Goal: Browse casually: Explore the website without a specific task or goal

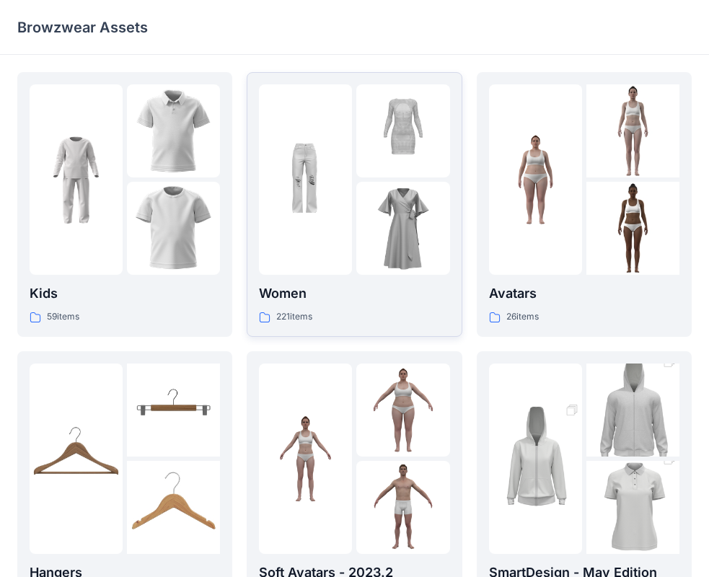
click at [360, 269] on img at bounding box center [402, 228] width 93 height 93
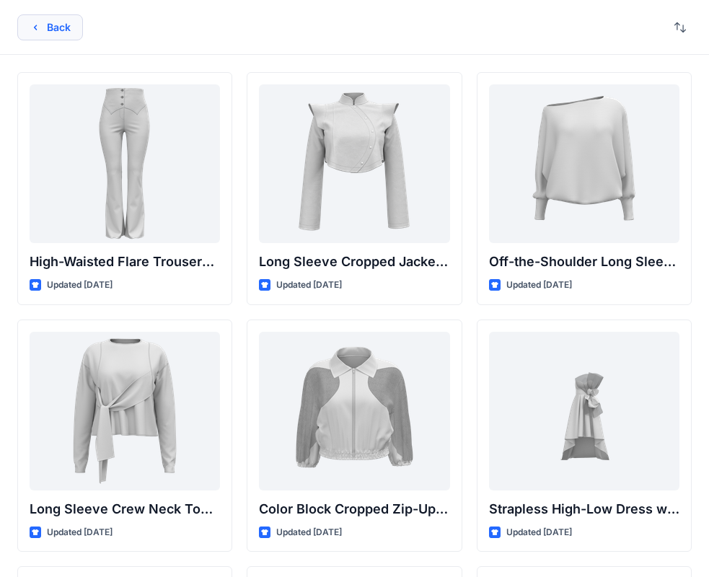
click at [59, 25] on button "Back" at bounding box center [50, 27] width 66 height 26
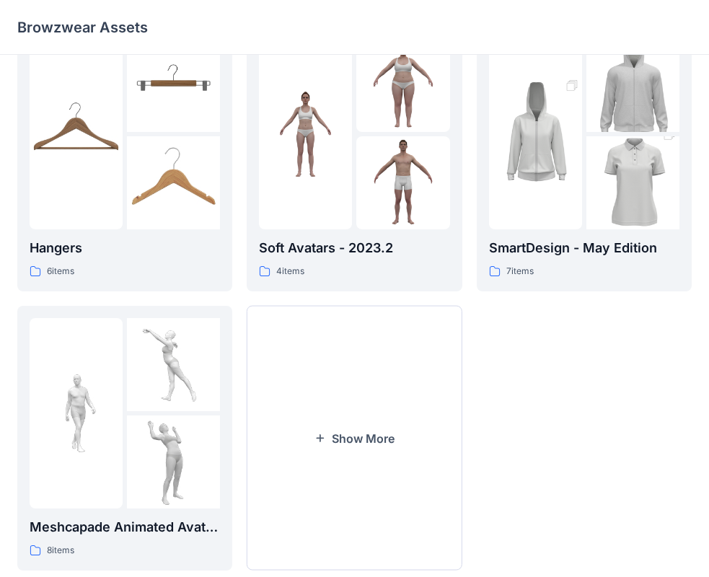
scroll to position [358, 0]
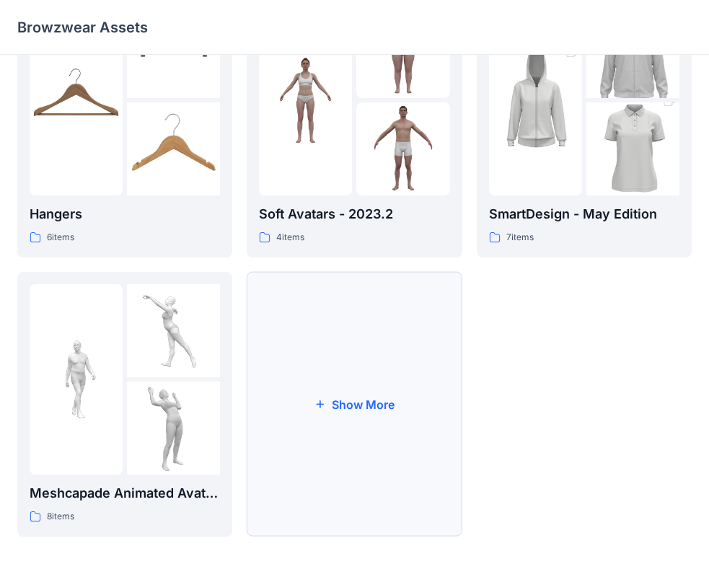
click at [388, 335] on button "Show More" at bounding box center [354, 404] width 215 height 265
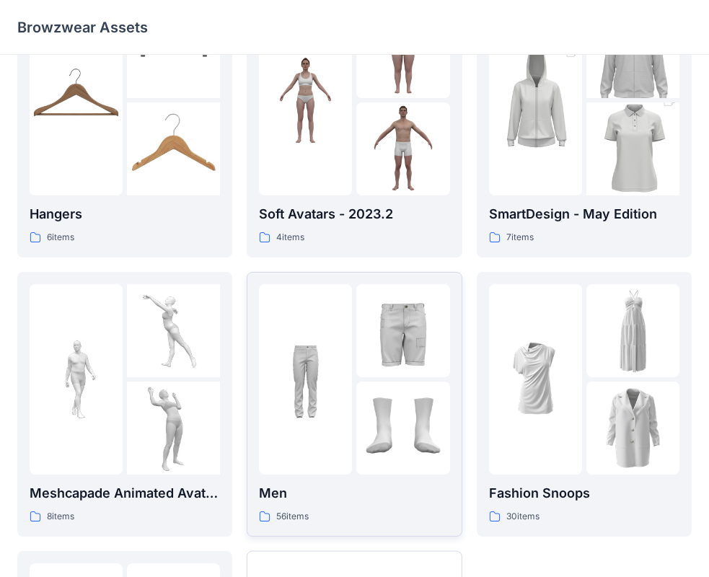
click at [416, 432] on img at bounding box center [402, 427] width 93 height 93
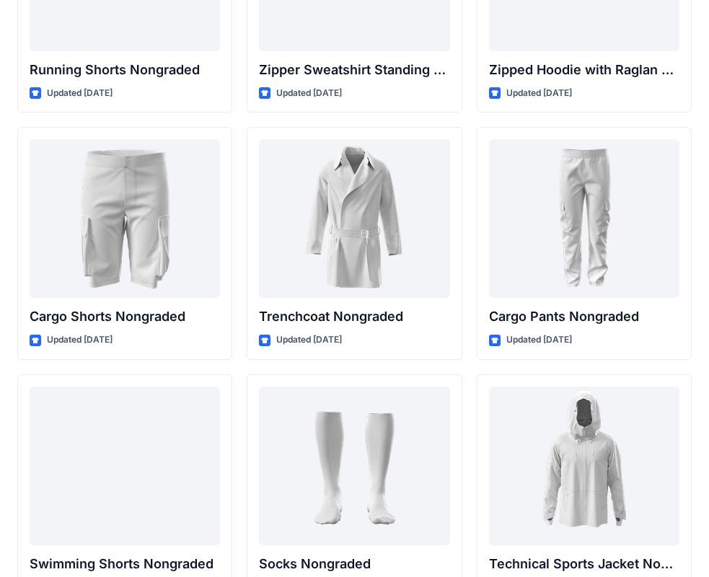
scroll to position [1940, 0]
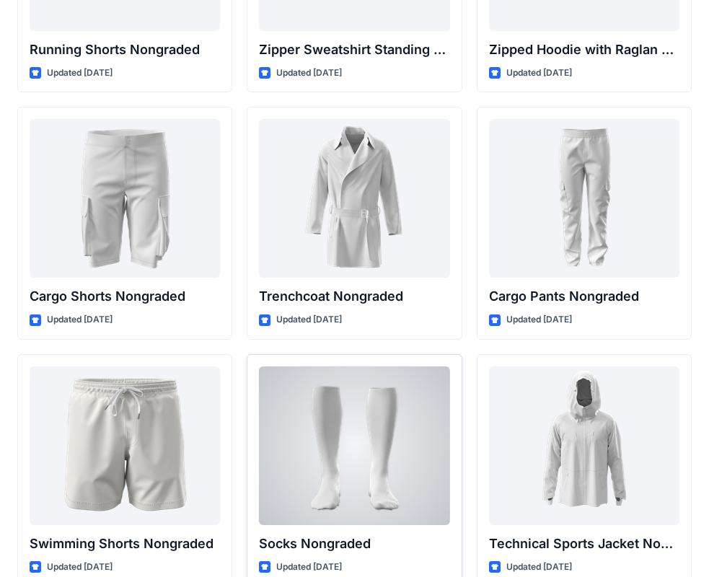
click at [396, 463] on div at bounding box center [354, 445] width 190 height 159
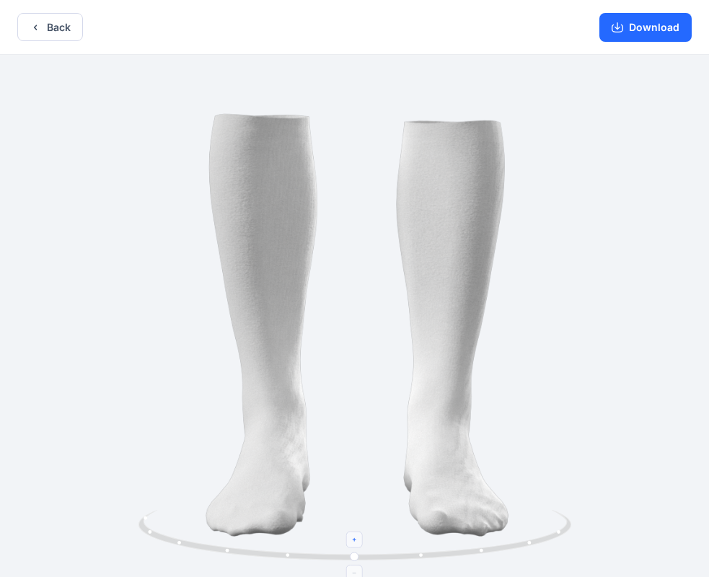
drag, startPoint x: 355, startPoint y: 540, endPoint x: 295, endPoint y: 543, distance: 59.9
click at [295, 543] on icon at bounding box center [356, 537] width 436 height 54
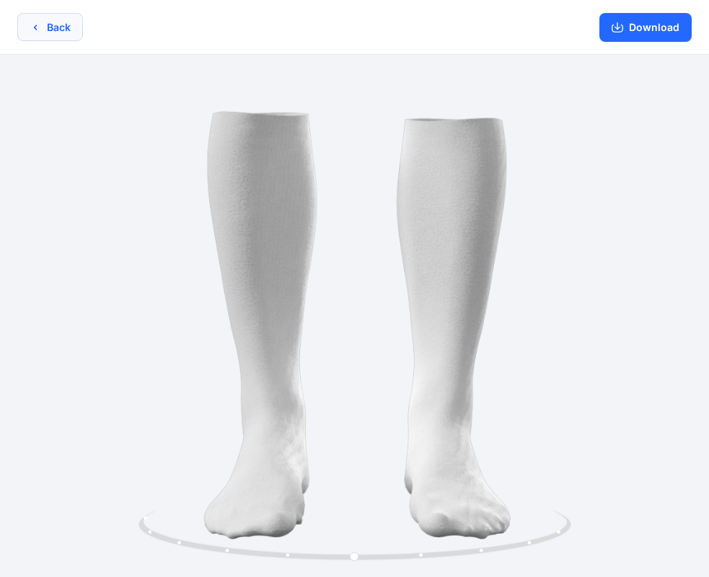
click at [57, 32] on button "Back" at bounding box center [50, 27] width 66 height 28
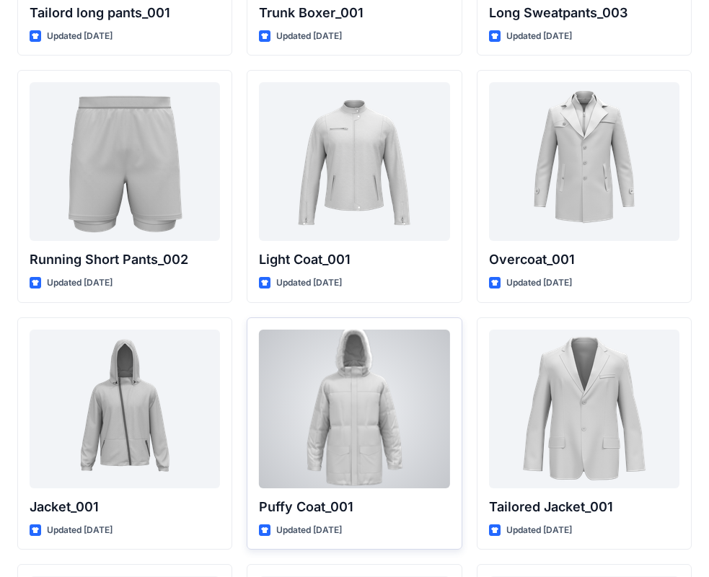
scroll to position [3861, 0]
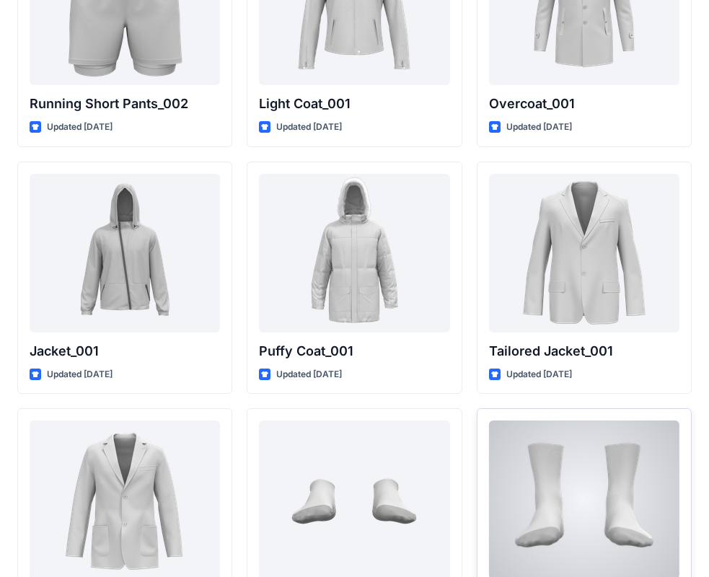
click at [585, 500] on div at bounding box center [584, 499] width 190 height 159
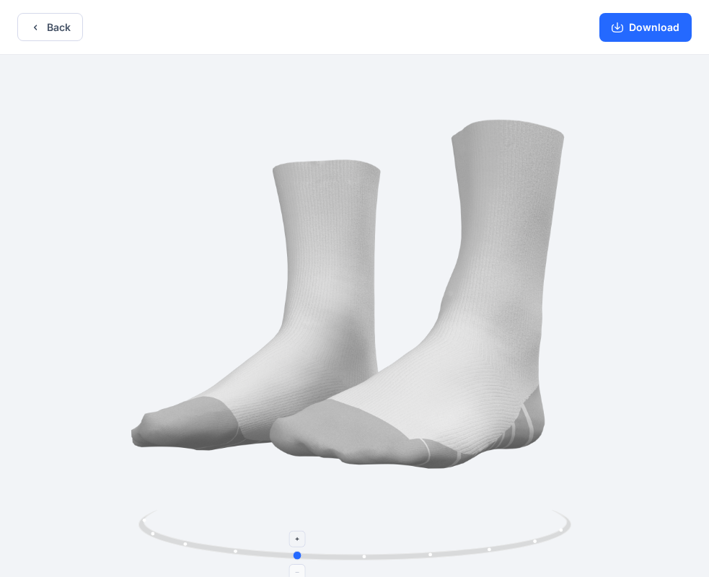
drag, startPoint x: 355, startPoint y: 559, endPoint x: 296, endPoint y: 539, distance: 62.2
click at [296, 539] on icon at bounding box center [356, 537] width 436 height 54
